Goal: Transaction & Acquisition: Purchase product/service

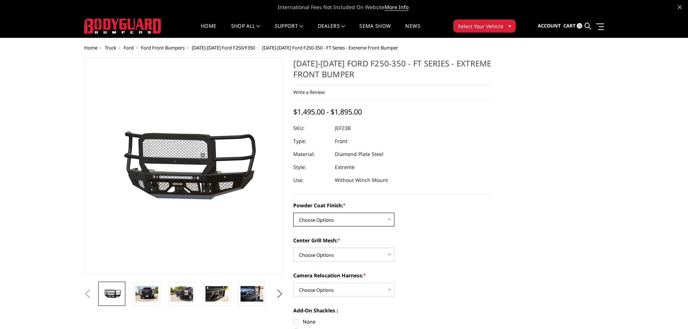
click at [377, 217] on select "Choose Options Bare Metal Gloss Black Powder Coat Textured Black Powder Coat" at bounding box center [343, 220] width 101 height 14
select select "3263"
click at [293, 213] on select "Choose Options Bare Metal Gloss Black Powder Coat Textured Black Powder Coat" at bounding box center [343, 220] width 101 height 14
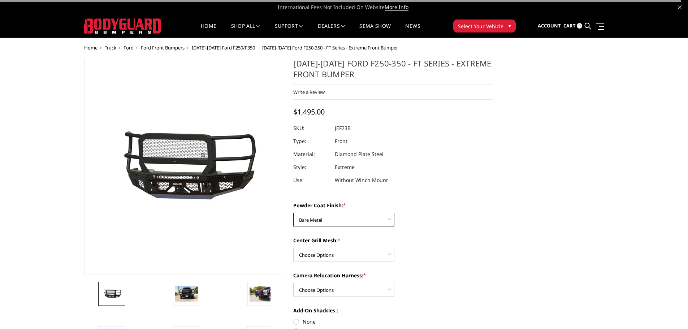
scroll to position [36, 0]
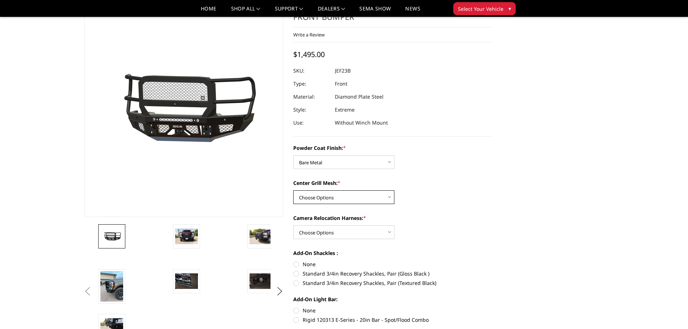
click at [342, 200] on select "Choose Options WITH Expanded Metal in Center Grill WITHOUT Expanded Metal in Ce…" at bounding box center [343, 197] width 101 height 14
click at [350, 197] on select "Choose Options WITH Expanded Metal in Center Grill WITHOUT Expanded Metal in Ce…" at bounding box center [343, 197] width 101 height 14
select select "3266"
click at [293, 190] on select "Choose Options WITH Expanded Metal in Center Grill WITHOUT Expanded Metal in Ce…" at bounding box center [343, 197] width 101 height 14
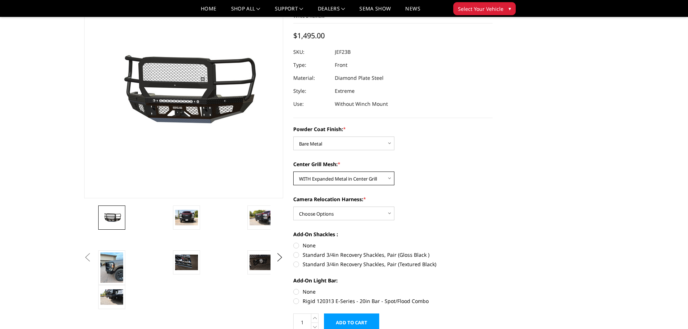
scroll to position [72, 0]
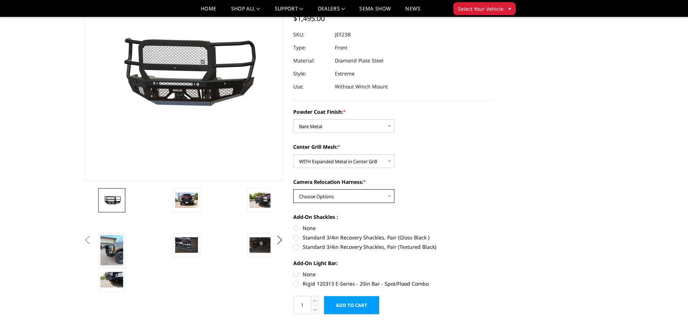
click at [344, 198] on select "Choose Options WITH Camera Relocation Harness WITHOUT Camera Relocation Harness" at bounding box center [343, 196] width 101 height 14
click at [293, 189] on select "Choose Options WITH Camera Relocation Harness WITHOUT Camera Relocation Harness" at bounding box center [343, 196] width 101 height 14
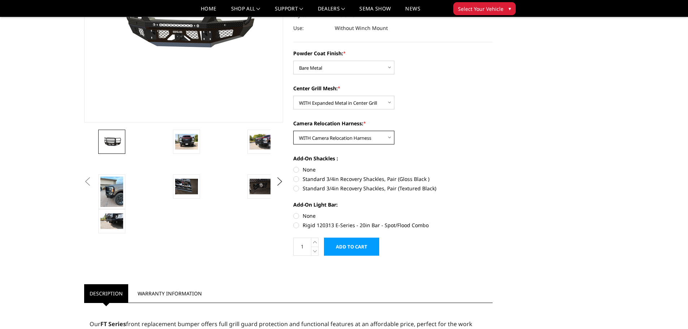
scroll to position [36, 0]
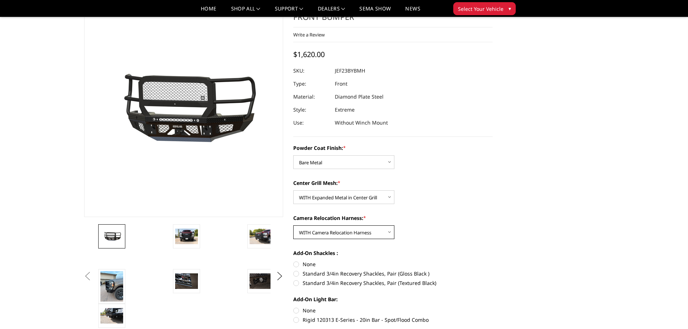
click at [387, 230] on select "Choose Options WITH Camera Relocation Harness WITHOUT Camera Relocation Harness" at bounding box center [343, 232] width 101 height 14
click at [293, 225] on select "Choose Options WITH Camera Relocation Harness WITHOUT Camera Relocation Harness" at bounding box center [343, 232] width 101 height 14
click at [377, 231] on select "Choose Options WITH Camera Relocation Harness WITHOUT Camera Relocation Harness" at bounding box center [343, 232] width 101 height 14
click at [293, 225] on select "Choose Options WITH Camera Relocation Harness WITHOUT Camera Relocation Harness" at bounding box center [343, 232] width 101 height 14
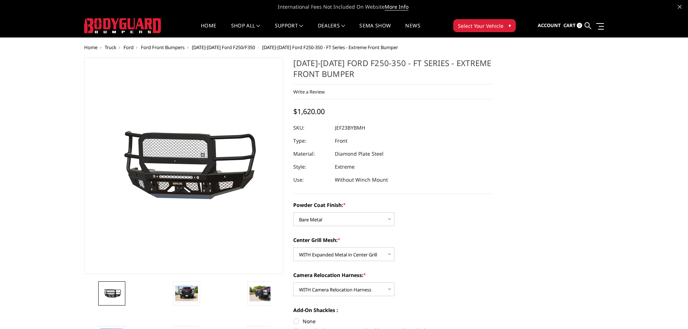
scroll to position [0, 0]
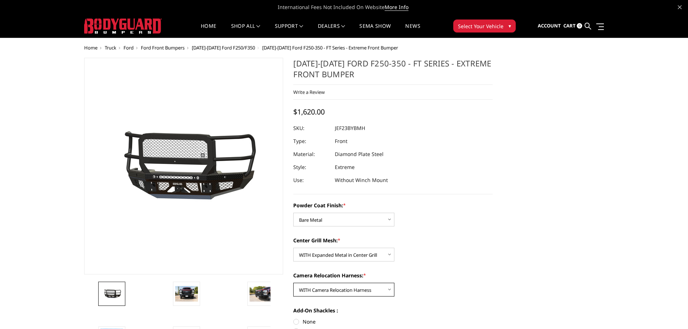
click at [368, 284] on select "Choose Options WITH Camera Relocation Harness WITHOUT Camera Relocation Harness" at bounding box center [343, 290] width 101 height 14
select select "3269"
click at [293, 283] on select "Choose Options WITH Camera Relocation Harness WITHOUT Camera Relocation Harness" at bounding box center [343, 290] width 101 height 14
click at [551, 23] on span "Account" at bounding box center [548, 25] width 23 height 6
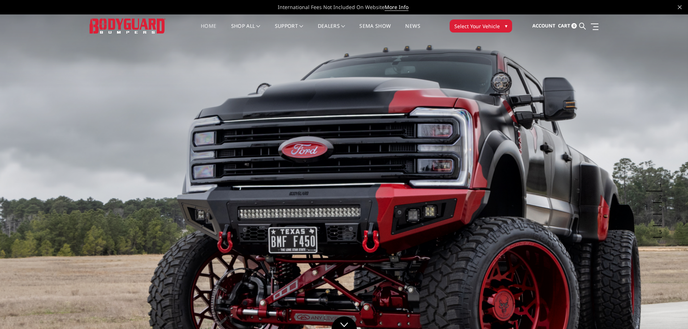
click at [467, 21] on button "Select Your Vehicle ▾" at bounding box center [480, 25] width 62 height 13
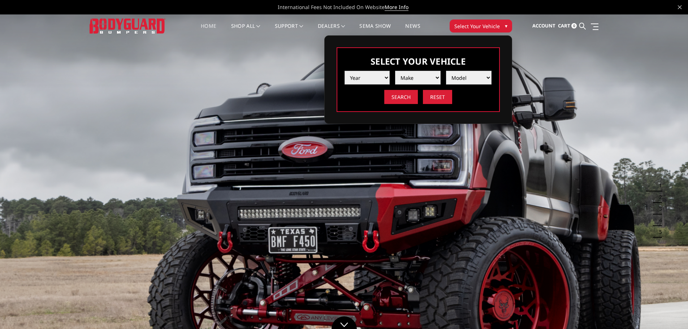
click at [373, 78] on select "Year 2025 2024 2023 2022 2021 2020 2019 2018 2017 2016 2015 2014 2013 2012 2011…" at bounding box center [366, 78] width 45 height 14
select select "yr_2024"
click at [344, 71] on select "Year 2025 2024 2023 2022 2021 2020 2019 2018 2017 2016 2015 2014 2013 2012 2011…" at bounding box center [366, 78] width 45 height 14
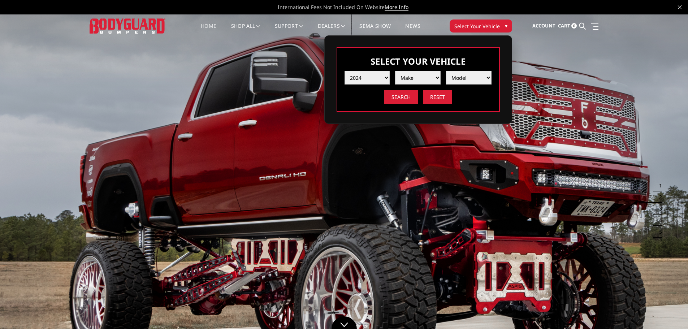
click at [434, 75] on select "Make Chevrolet Ford GMC Ram Toyota" at bounding box center [417, 78] width 45 height 14
select select "mk_ford"
click at [395, 71] on select "Make Chevrolet Ford GMC Ram Toyota" at bounding box center [417, 78] width 45 height 14
click at [451, 79] on select "Model F150 F150 Raptor F250 / F350 F450 F550" at bounding box center [468, 78] width 45 height 14
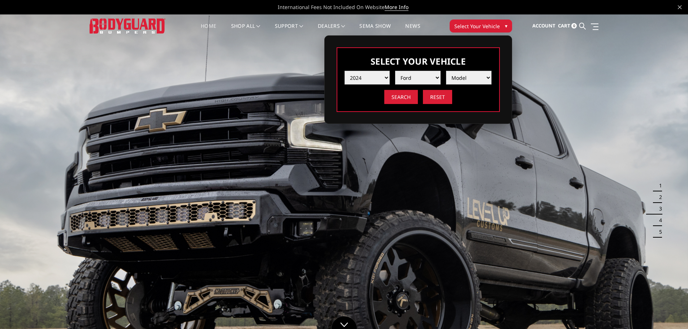
select select "md_f250-f350"
click at [446, 71] on select "Model F150 F150 Raptor F250 / F350 F450 F550" at bounding box center [468, 78] width 45 height 14
click at [410, 99] on input "Search" at bounding box center [401, 97] width 34 height 14
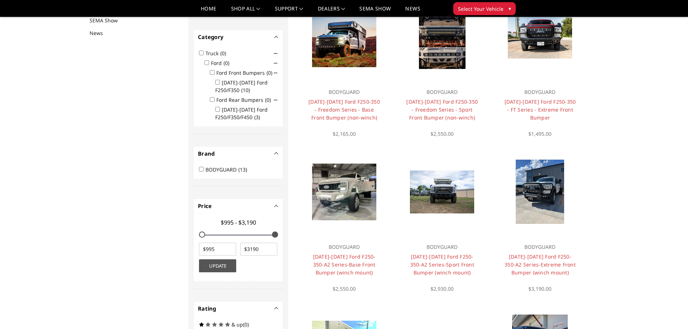
scroll to position [94, 0]
click at [217, 83] on input "2023-2025 Ford F250/F350 (10)" at bounding box center [217, 81] width 5 height 5
checkbox input "true"
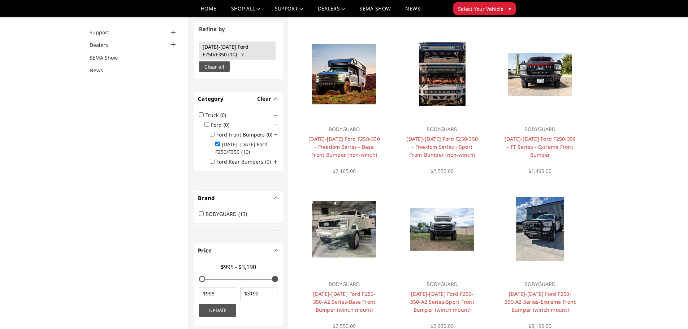
scroll to position [55, 0]
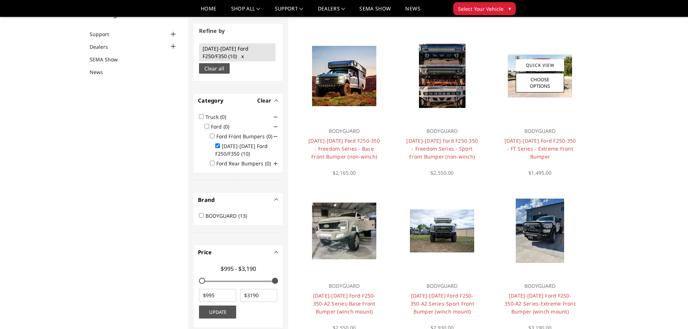
click at [532, 96] on img at bounding box center [540, 76] width 64 height 43
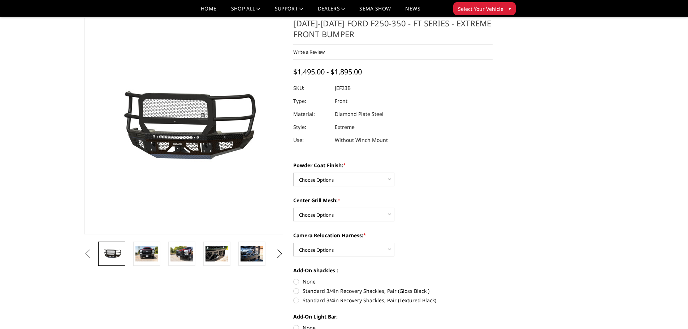
scroll to position [36, 0]
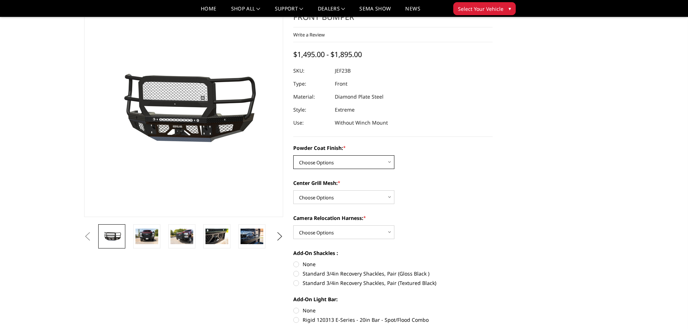
click at [352, 162] on select "Choose Options Bare Metal Gloss Black Powder Coat Textured Black Powder Coat" at bounding box center [343, 162] width 101 height 14
select select "3263"
click at [293, 155] on select "Choose Options Bare Metal Gloss Black Powder Coat Textured Black Powder Coat" at bounding box center [343, 162] width 101 height 14
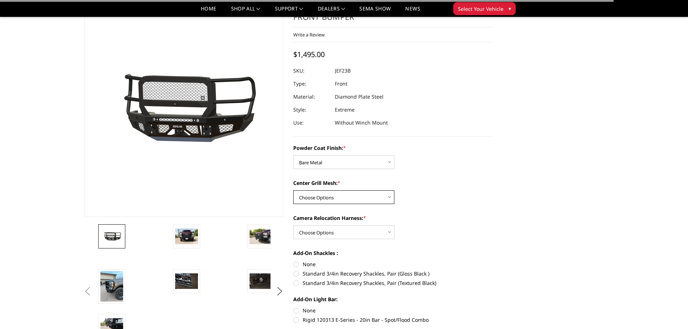
click at [330, 200] on select "Choose Options WITH Expanded Metal in Center Grill WITHOUT Expanded Metal in Ce…" at bounding box center [343, 197] width 101 height 14
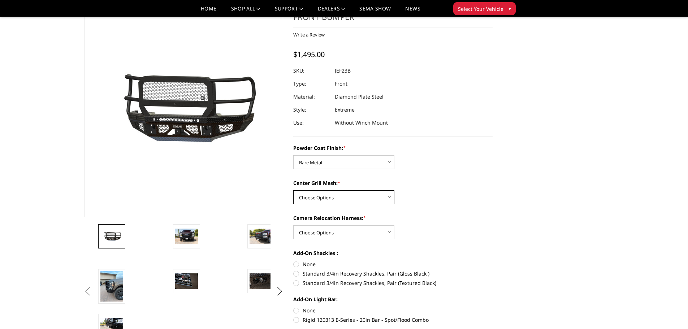
select select "3266"
click at [293, 190] on select "Choose Options WITH Expanded Metal in Center Grill WITHOUT Expanded Metal in Ce…" at bounding box center [343, 197] width 101 height 14
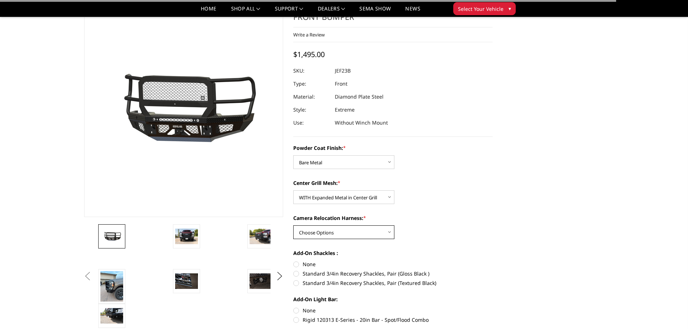
click at [369, 228] on select "Choose Options WITH Camera Relocation Harness WITHOUT Camera Relocation Harness" at bounding box center [343, 232] width 101 height 14
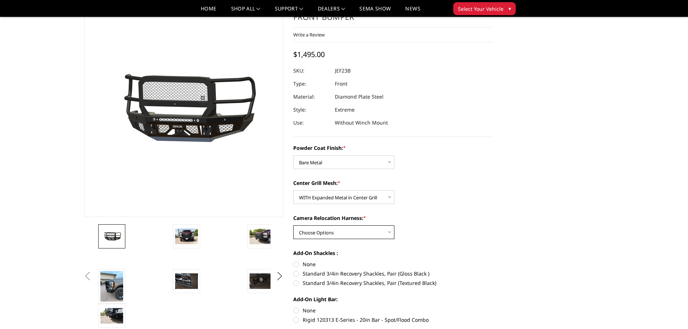
select select "3268"
click at [293, 225] on select "Choose Options WITH Camera Relocation Harness WITHOUT Camera Relocation Harness" at bounding box center [343, 232] width 101 height 14
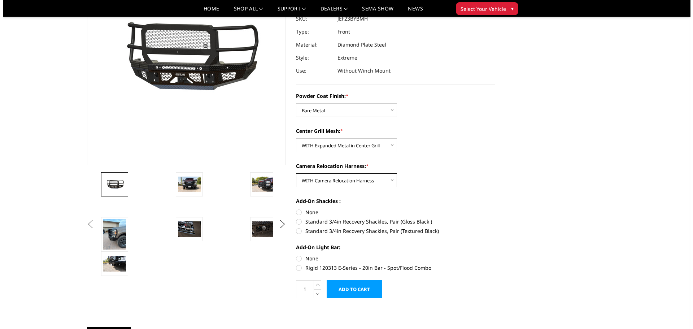
scroll to position [108, 0]
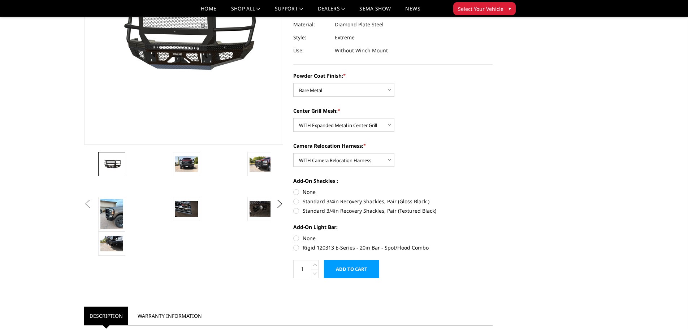
click at [358, 274] on input "Add to Cart" at bounding box center [351, 269] width 55 height 18
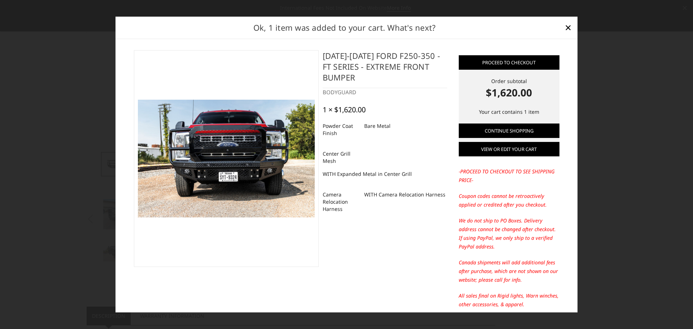
click at [537, 147] on link "View or edit your cart" at bounding box center [509, 149] width 101 height 14
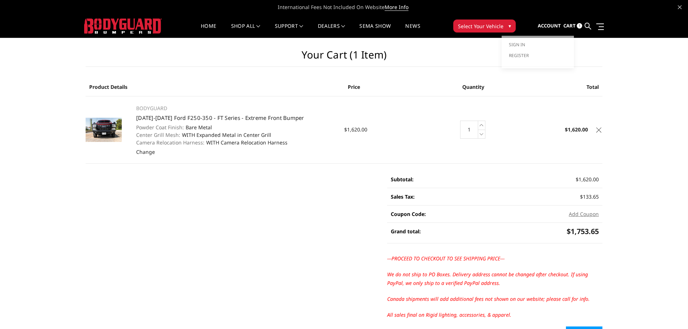
click at [552, 22] on link "Account" at bounding box center [548, 25] width 23 height 19
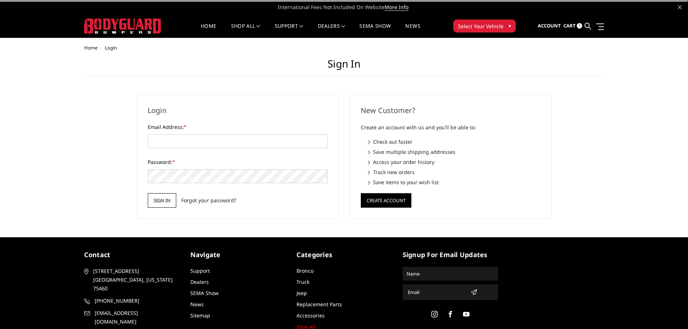
type input "[EMAIL_ADDRESS][DOMAIN_NAME]"
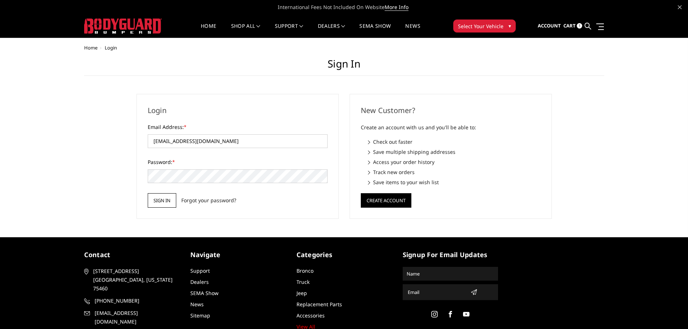
click at [166, 204] on input "Sign in" at bounding box center [162, 200] width 29 height 14
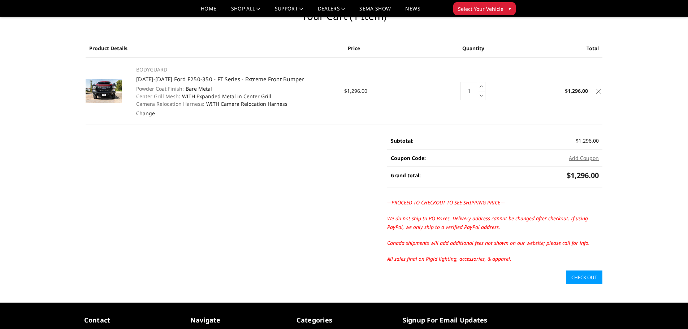
scroll to position [36, 0]
